Goal: Use online tool/utility: Use online tool/utility

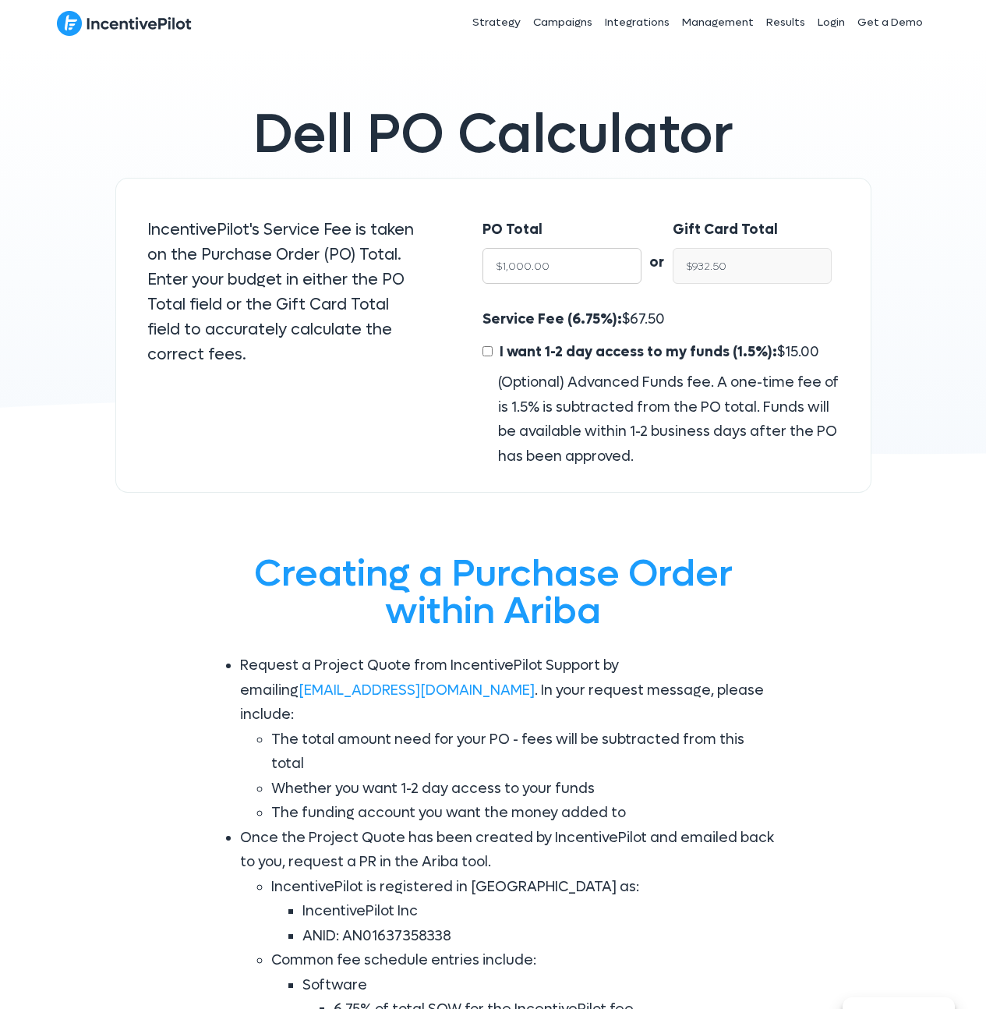
click at [569, 276] on input "$1,000.00" at bounding box center [562, 266] width 159 height 36
type input "$16"
type input "$14.92"
type input "$161"
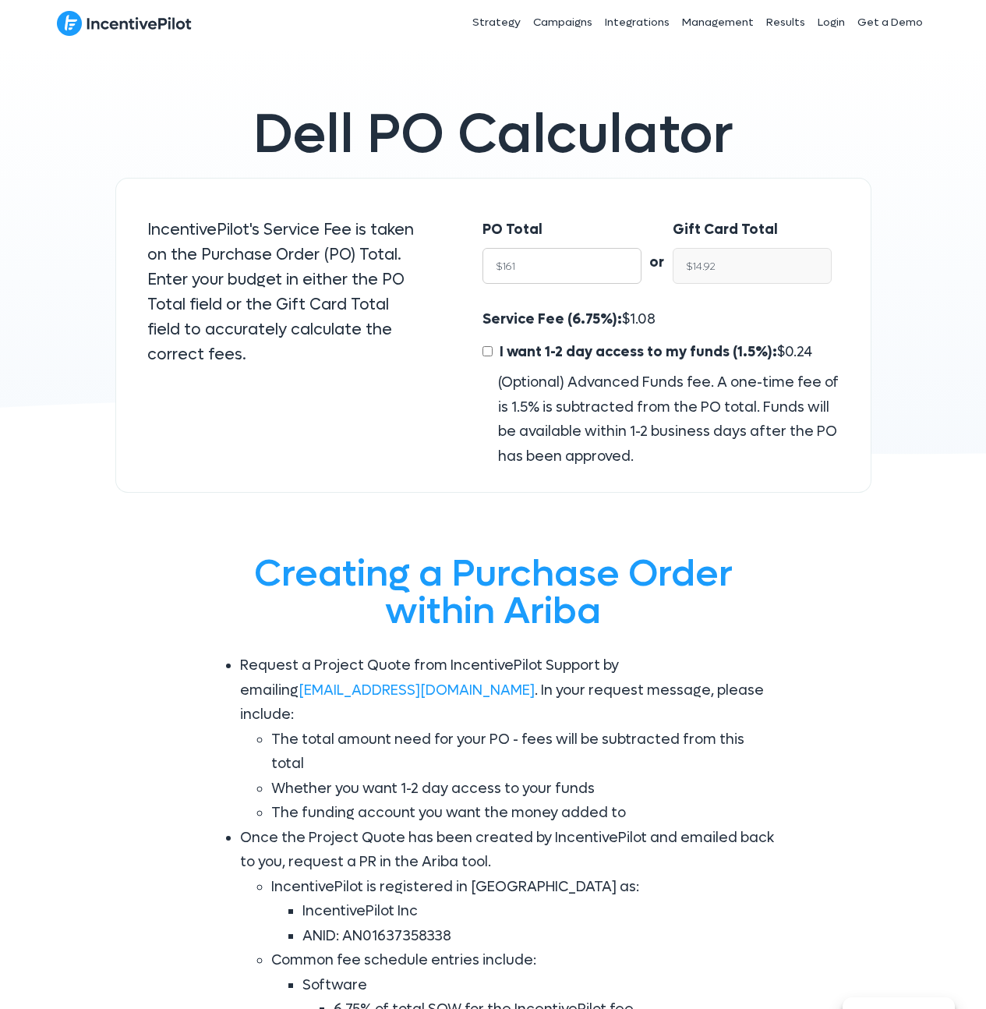
type input "$150.13"
type input "1"
type input "$0.93"
type input "$NaN"
type input "25"
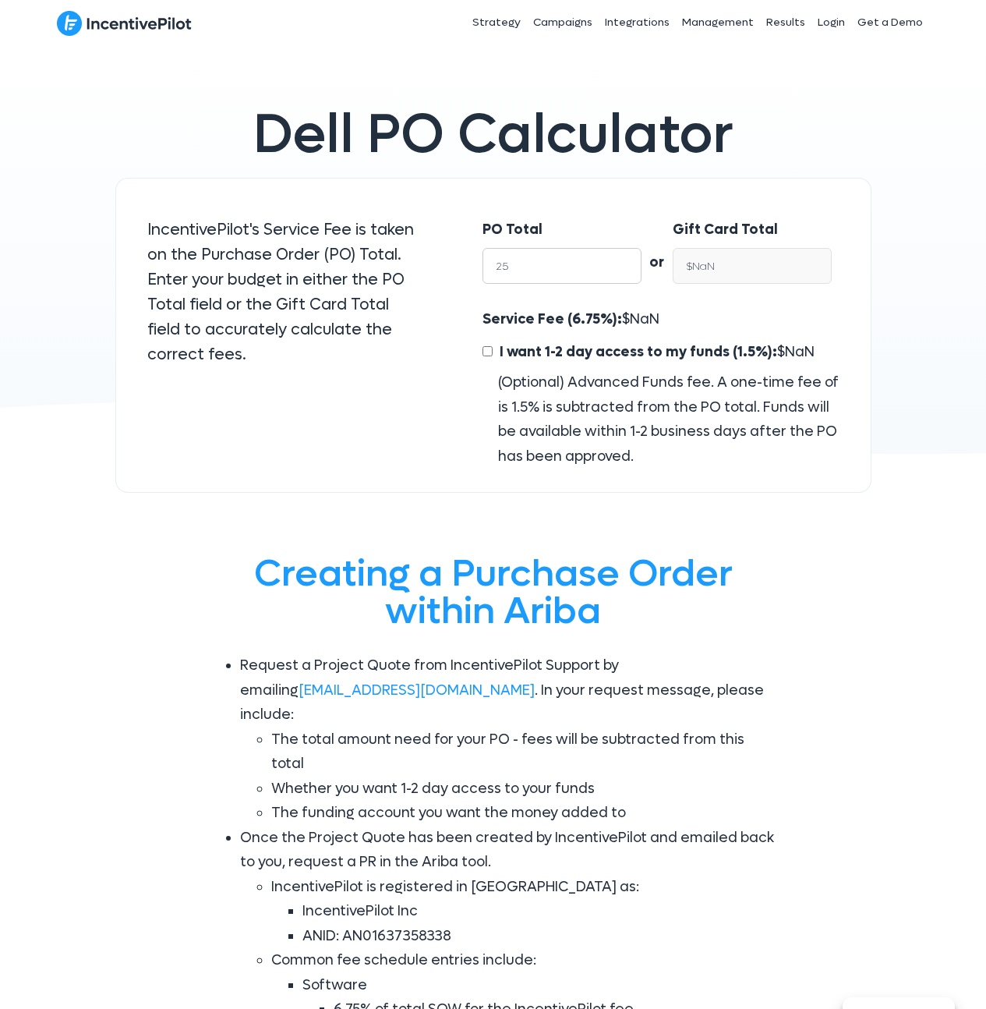
type input "$23.31"
type input "2"
type input "$1.86"
type input "261"
type input "$243.38"
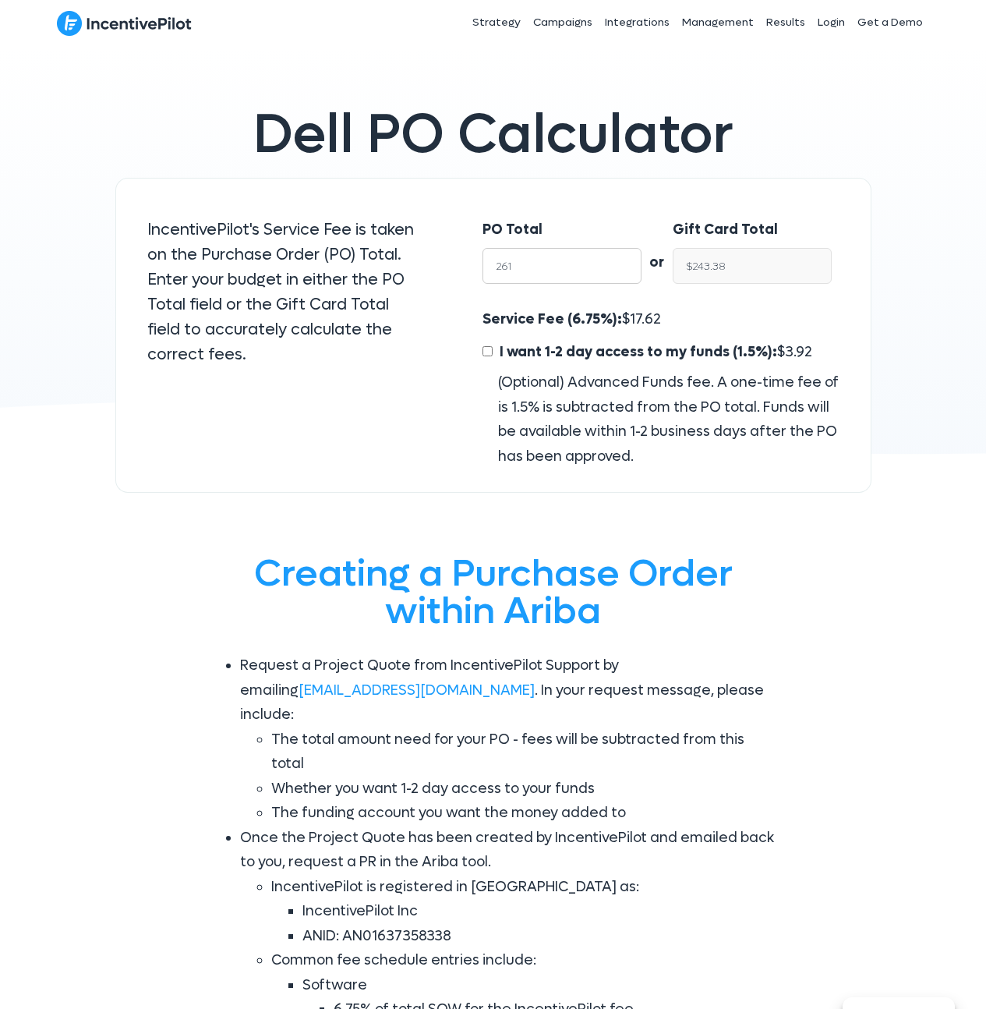
type input "2610"
type input "$2,433.82"
type input "261"
type input "$243.38"
type input "2610"
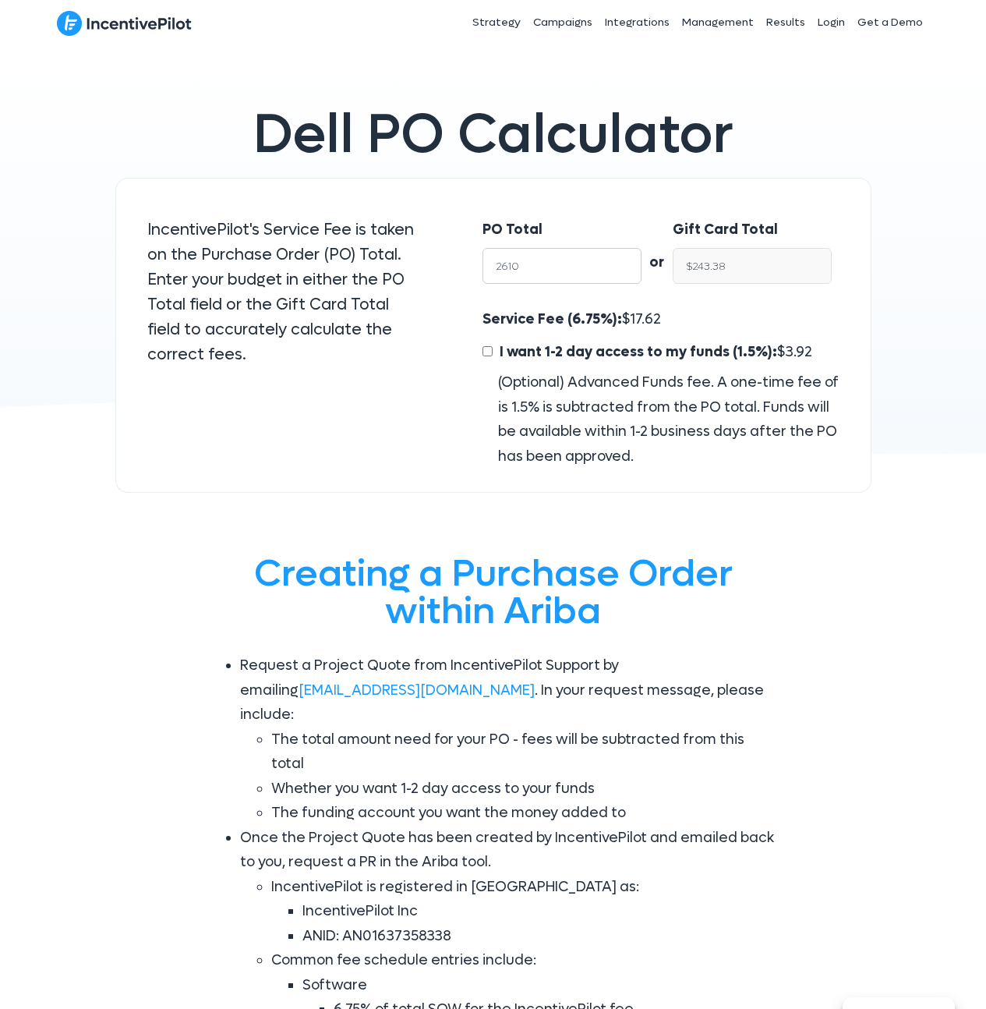
type input "$2,433.82"
type input "26100"
type input "$24,338.25"
type input "261000"
type input "$243,382.50"
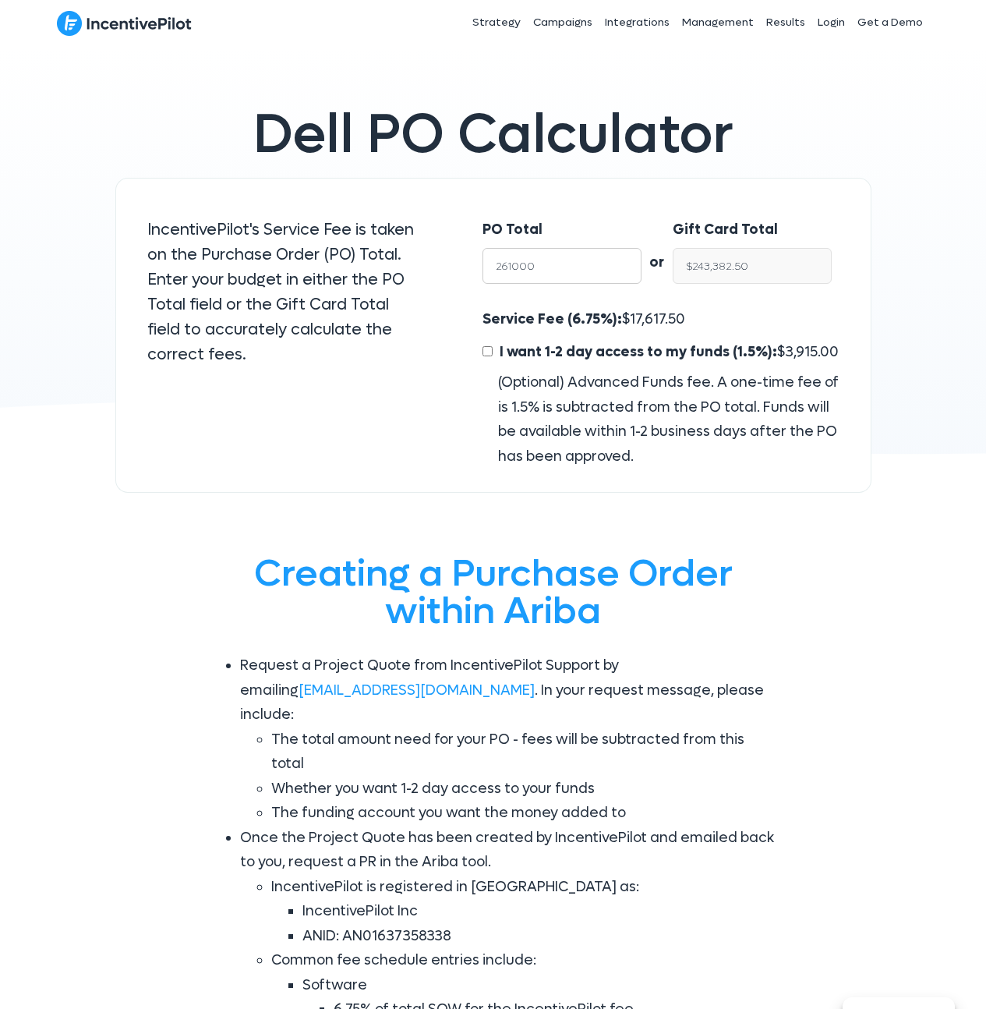
type input "261000"
click at [690, 269] on input "$243,382.50" at bounding box center [752, 266] width 159 height 36
type input "$2"
type input "$2.14"
type input "$26"
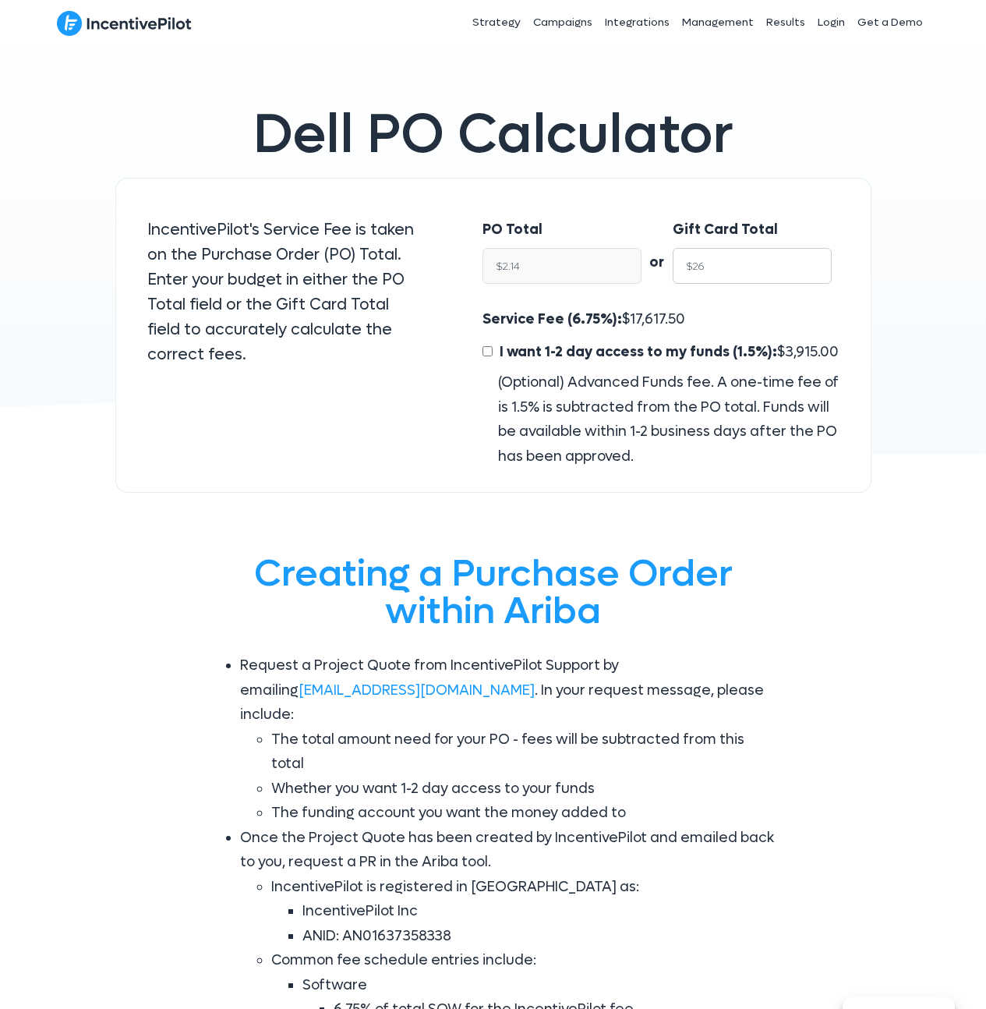
type input "$27.88"
type input "$261"
type input "$279.89"
type input "$2610"
type input "$2,798.93"
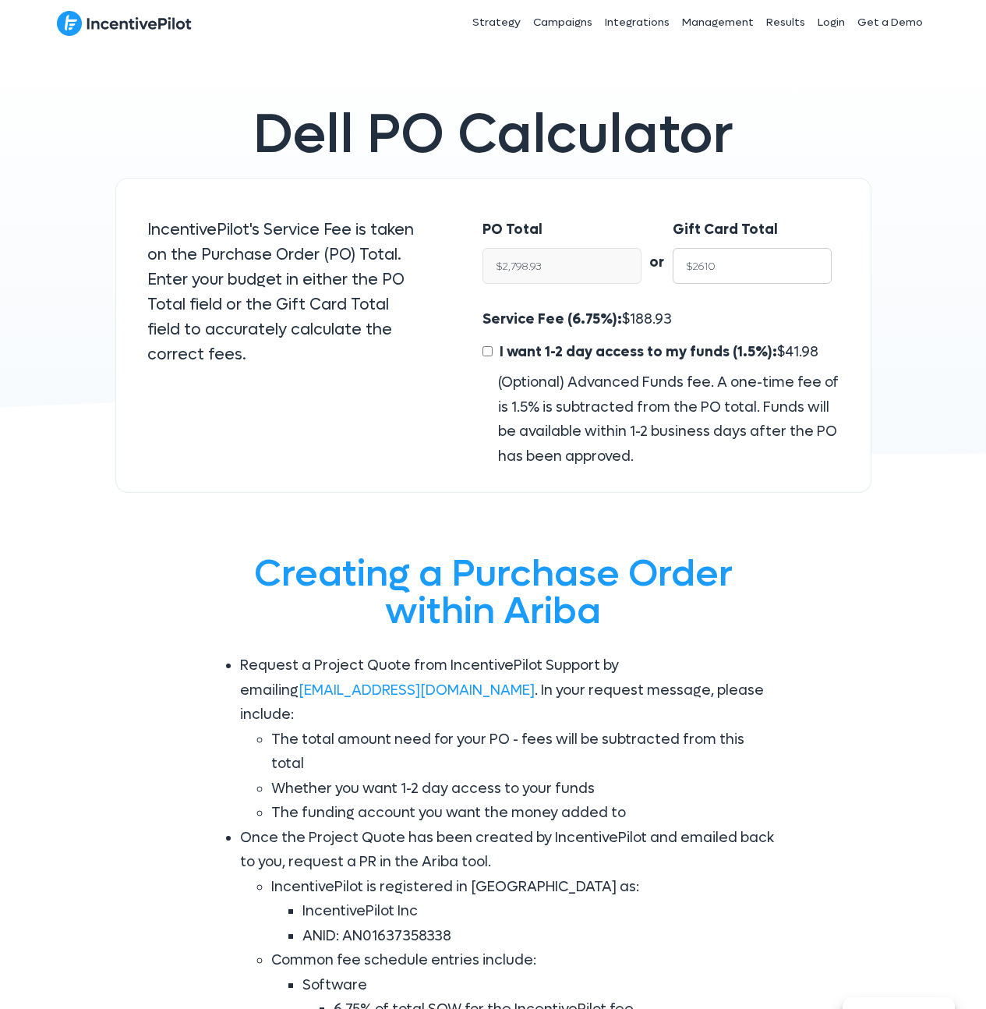
type input "$26100"
type input "$27,989.28"
type input "$261000"
type input "$279,892.76"
click at [649, 313] on span "18,892.76" at bounding box center [660, 319] width 61 height 18
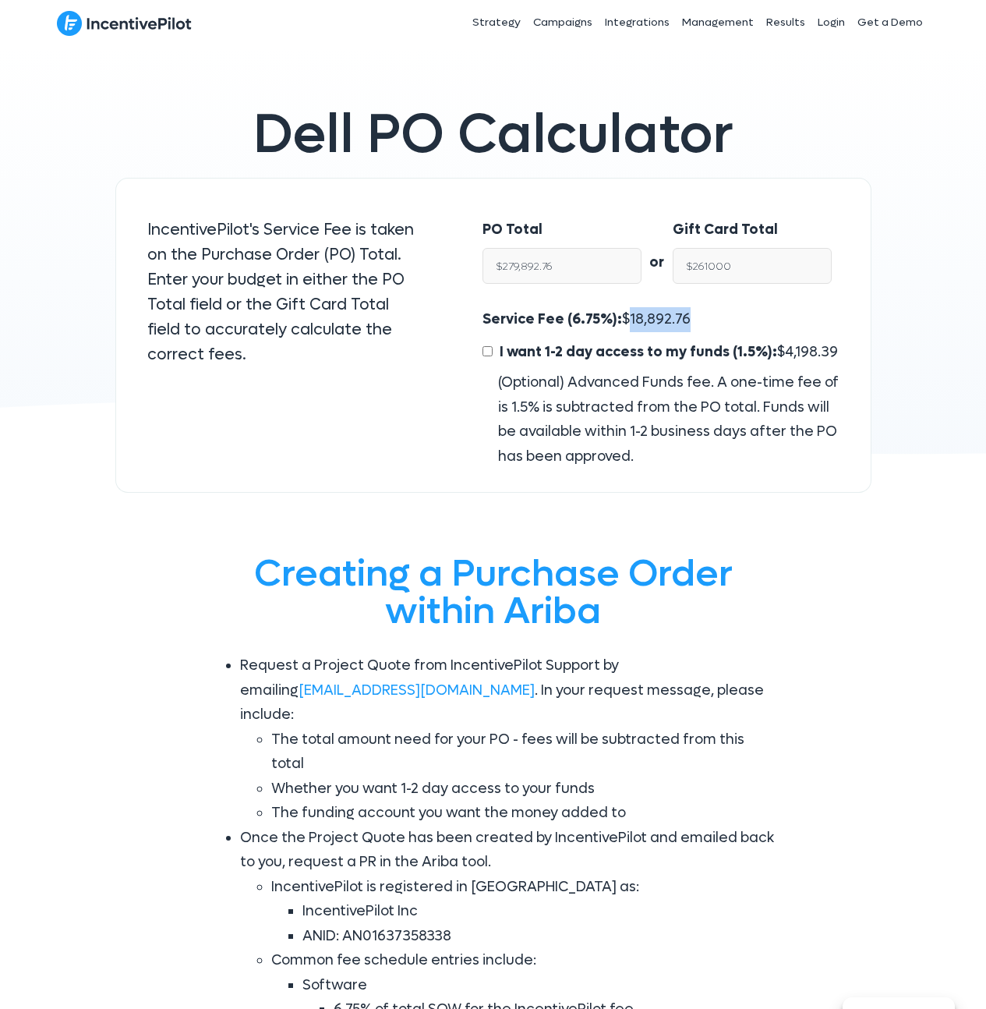
click at [649, 313] on span "18,892.76" at bounding box center [660, 319] width 61 height 18
copy span "18,892.76"
click at [714, 264] on input "$261000" at bounding box center [752, 266] width 159 height 36
click at [543, 260] on input "$279,892.76" at bounding box center [562, 266] width 159 height 36
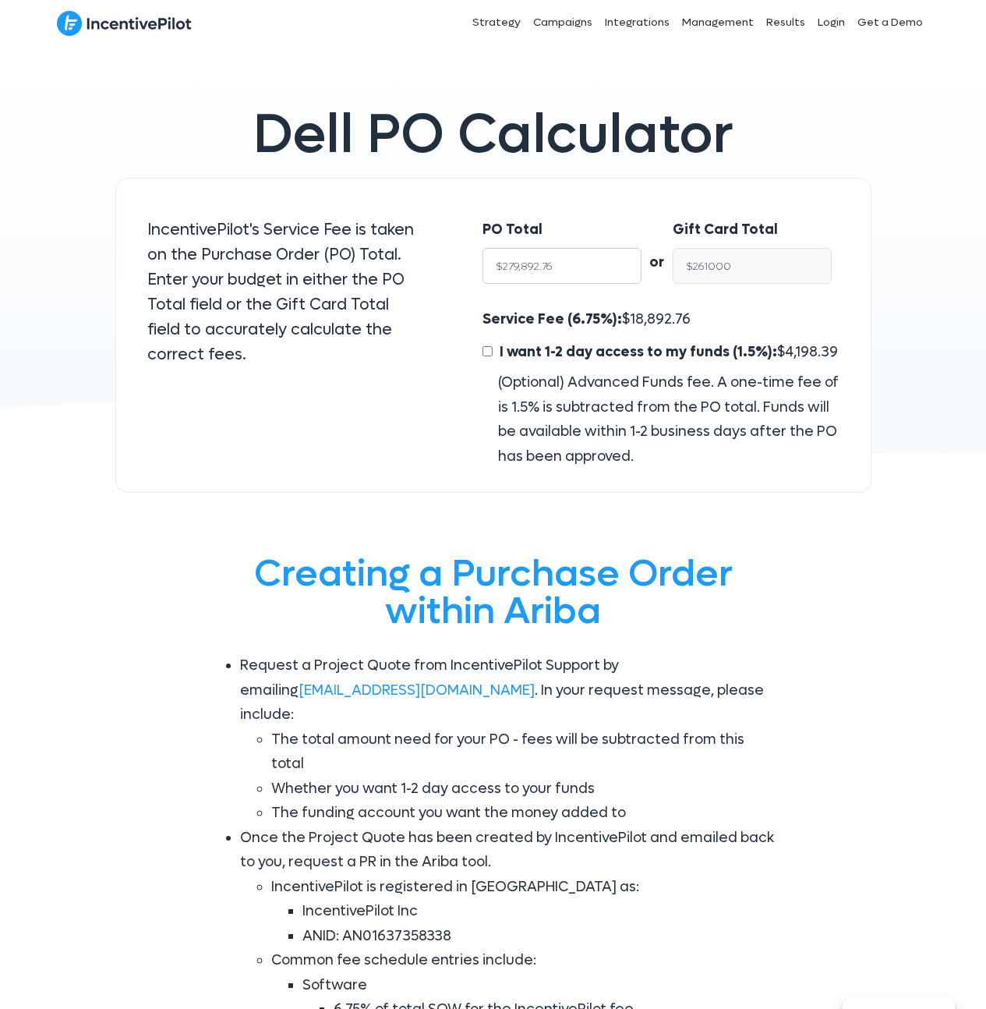
click at [500, 264] on input "$279,892.76" at bounding box center [562, 266] width 159 height 36
type input "$261,000.00"
click at [761, 263] on input "$261,000.00" at bounding box center [752, 266] width 159 height 36
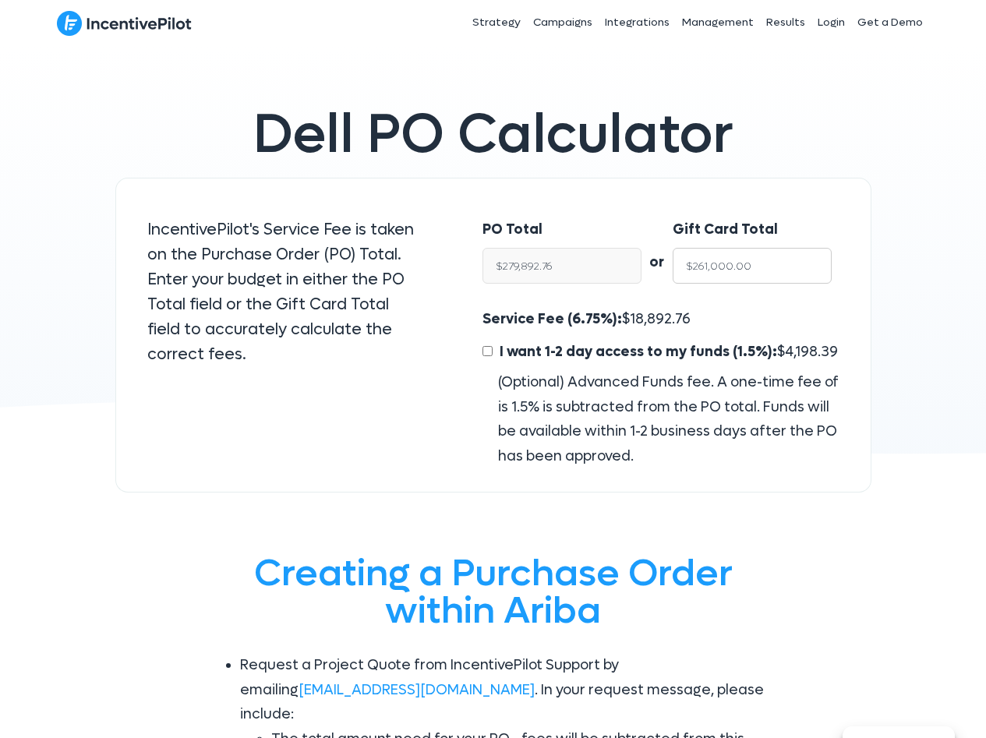
click at [755, 248] on input "$261,000.00" at bounding box center [752, 266] width 159 height 36
click at [758, 261] on input "$261,000.00" at bounding box center [752, 266] width 159 height 36
click at [756, 262] on input "$261,000.00" at bounding box center [752, 266] width 159 height 36
click at [713, 268] on input "$261,000.00" at bounding box center [752, 266] width 159 height 36
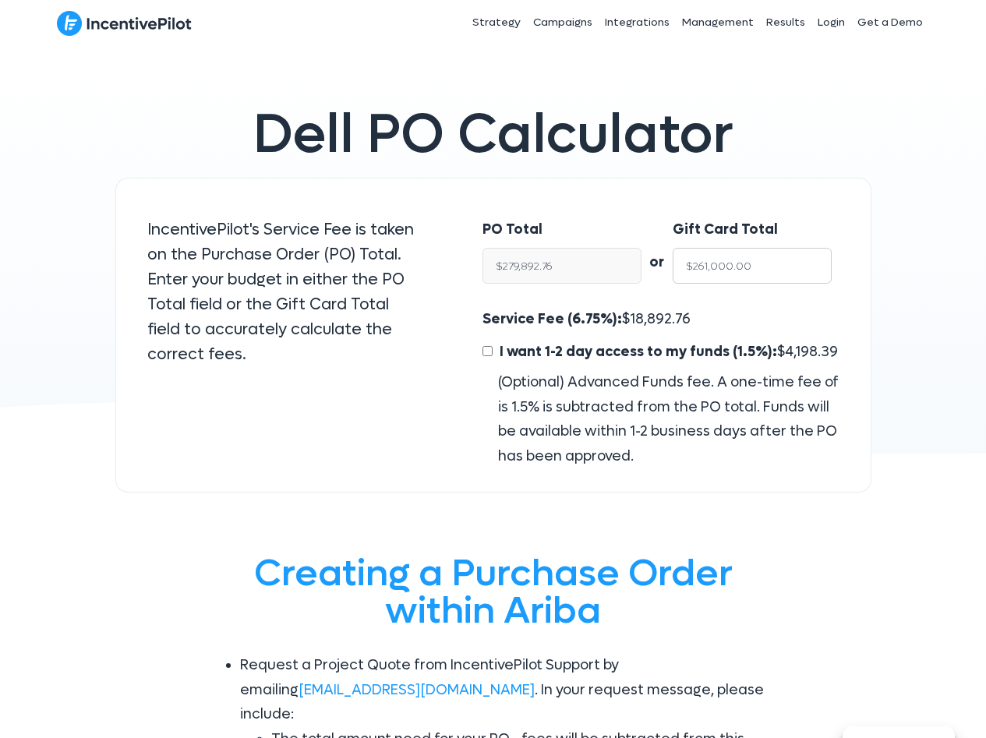
click at [713, 268] on input "$261,000.00" at bounding box center [752, 266] width 159 height 36
click at [643, 327] on span "18,892.76" at bounding box center [660, 319] width 61 height 18
copy span "18,892.76"
click at [578, 270] on input "$279,892.76" at bounding box center [562, 266] width 159 height 36
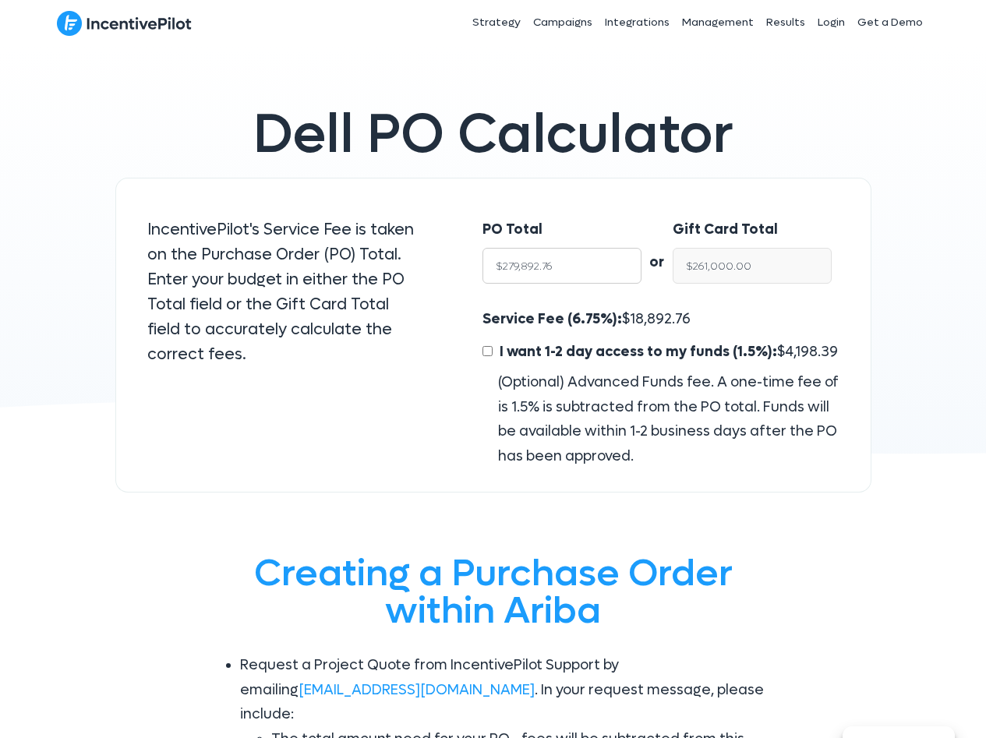
paste input "240,092.79"
type input "240,092.79"
type input "$223,886.53"
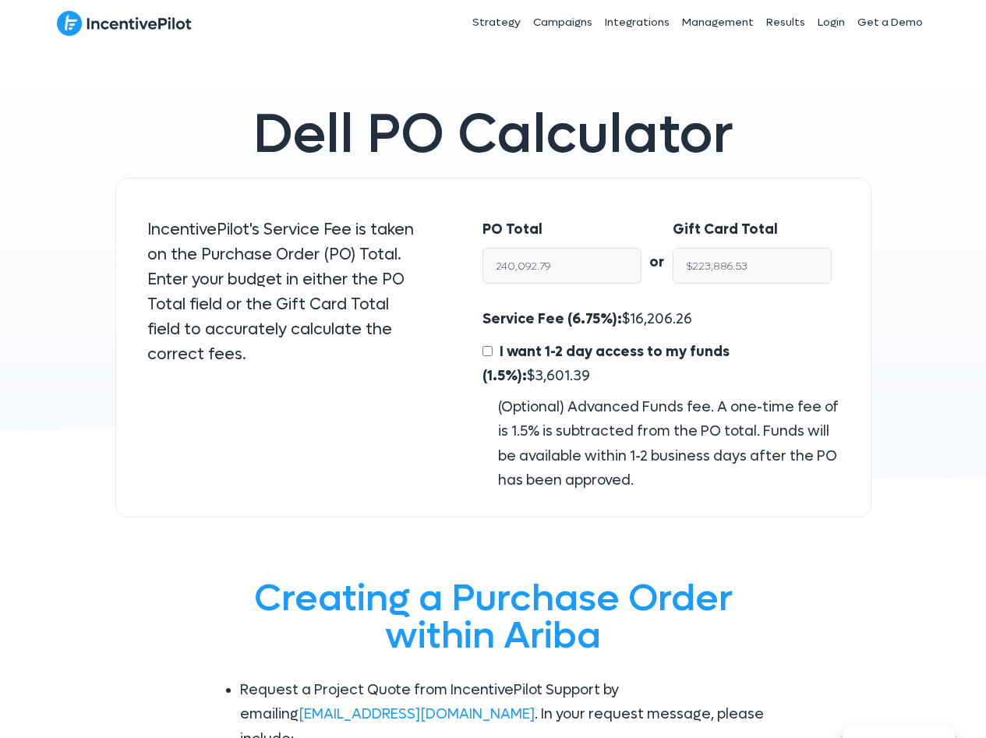
click at [603, 206] on div "PO Total 240,092.79" at bounding box center [554, 255] width 175 height 106
click at [720, 251] on input "$223,886.53" at bounding box center [752, 266] width 159 height 36
click at [718, 264] on input "$223,886.53" at bounding box center [752, 266] width 159 height 36
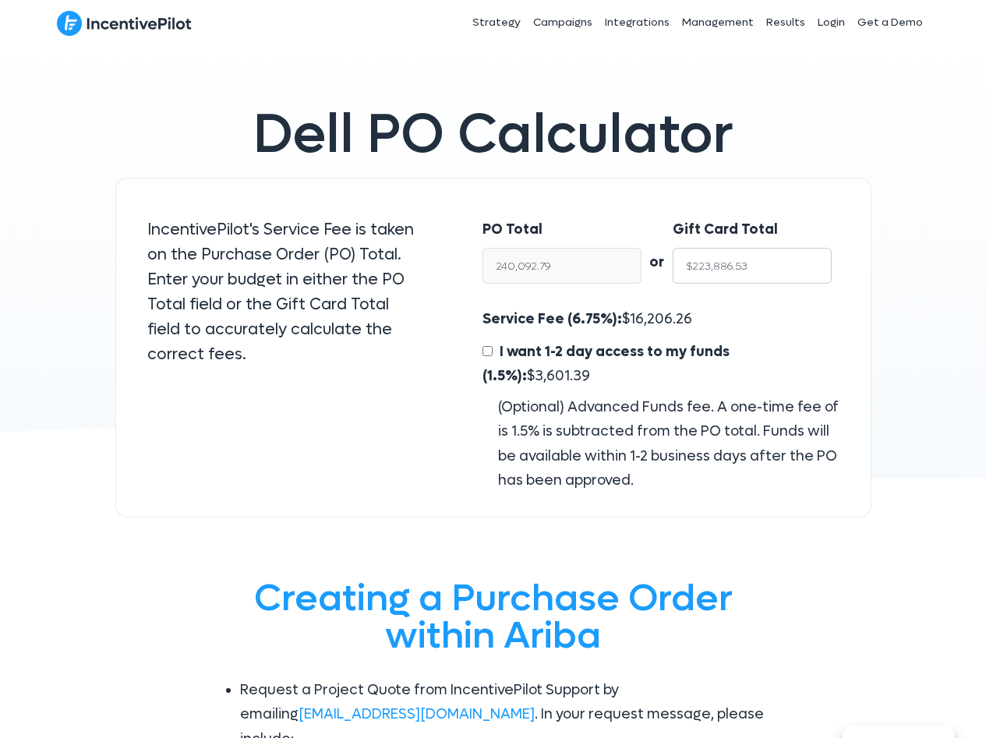
type input "$240,092.79"
click at [621, 311] on div "Service Fee (6.75%): $ 16,206.26 I want 1-2 day access to my funds (1.5%): $ 3,…" at bounding box center [661, 400] width 356 height 186
click at [635, 317] on span "16,206.26" at bounding box center [661, 319] width 62 height 18
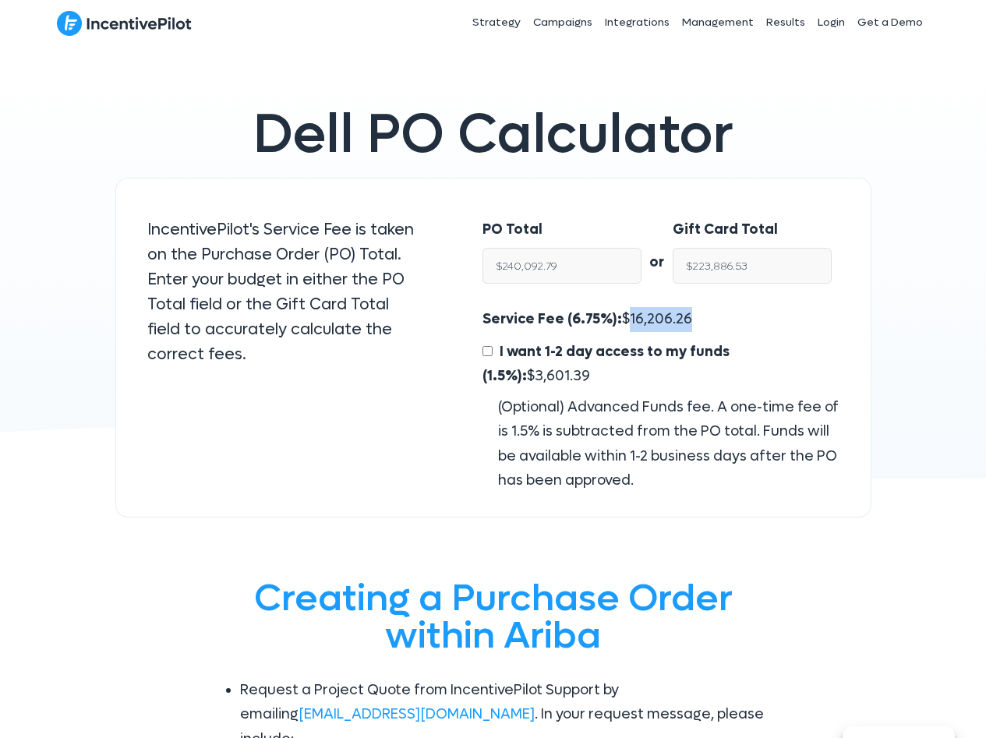
copy span "16,206.26"
click at [709, 268] on input "$223,886.53" at bounding box center [752, 266] width 159 height 36
click at [570, 265] on input "$240,092.79" at bounding box center [562, 266] width 159 height 36
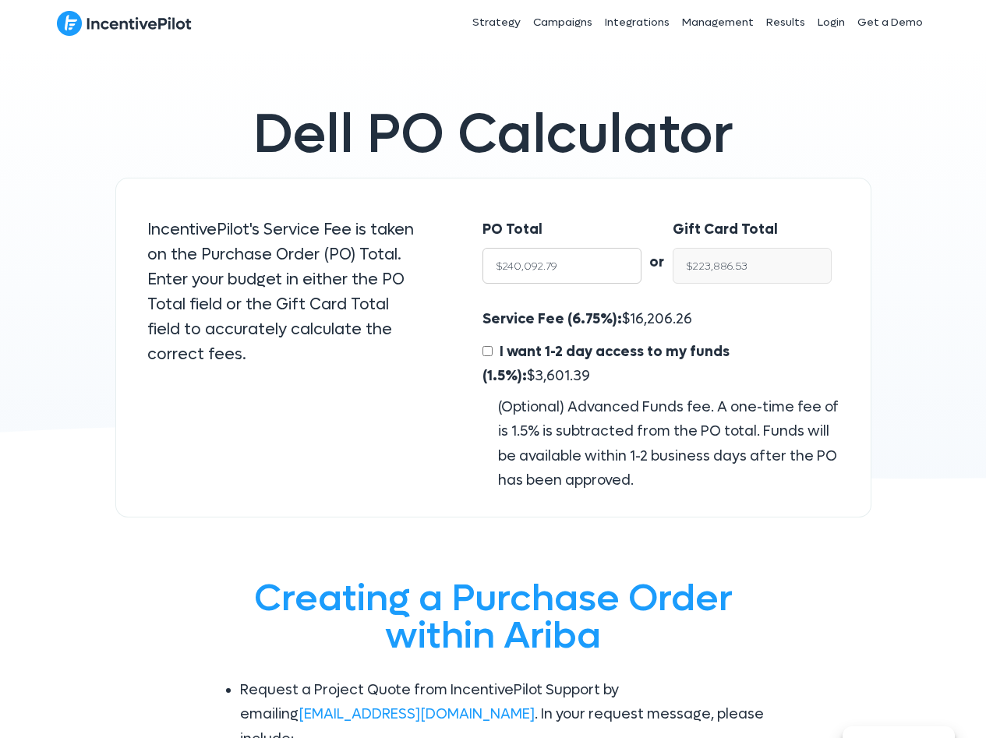
click at [570, 265] on input "$240,092.79" at bounding box center [562, 266] width 159 height 36
